Goal: Information Seeking & Learning: Learn about a topic

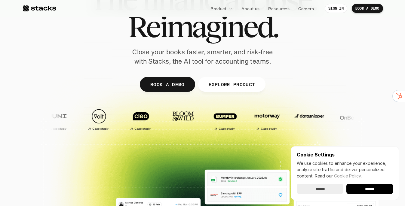
click at [330, 189] on input "******" at bounding box center [320, 189] width 47 height 10
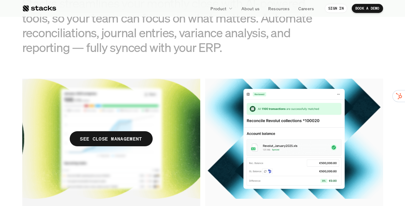
scroll to position [649, 0]
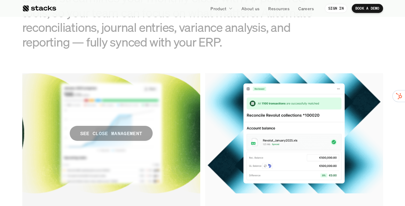
click at [118, 133] on p "SEE CLOSE MANAGEMENT" at bounding box center [111, 133] width 62 height 9
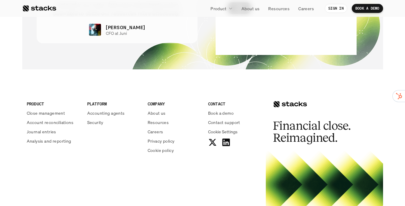
scroll to position [1303, 0]
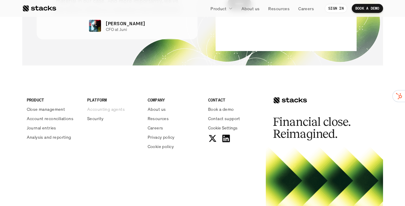
click at [109, 108] on p "Accounting agents" at bounding box center [106, 109] width 38 height 6
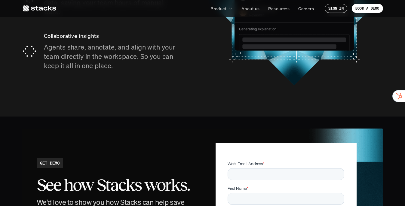
scroll to position [1029, 0]
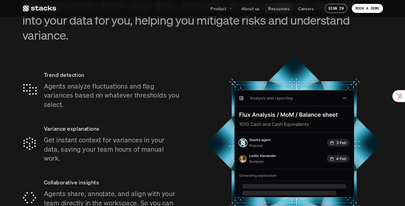
click at [278, 8] on p "Resources" at bounding box center [278, 8] width 21 height 6
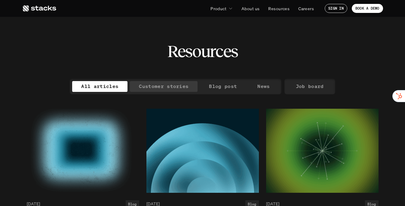
click at [166, 88] on p "Customer stories" at bounding box center [164, 86] width 50 height 9
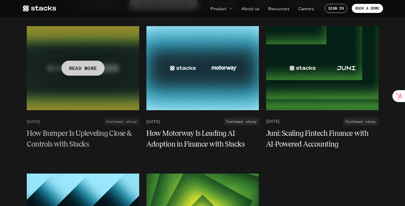
scroll to position [82, 0]
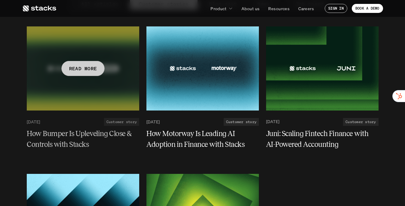
click at [86, 66] on p "READ MORE" at bounding box center [83, 68] width 28 height 9
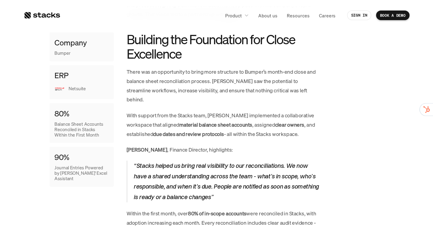
scroll to position [397, 0]
